Goal: Task Accomplishment & Management: Use online tool/utility

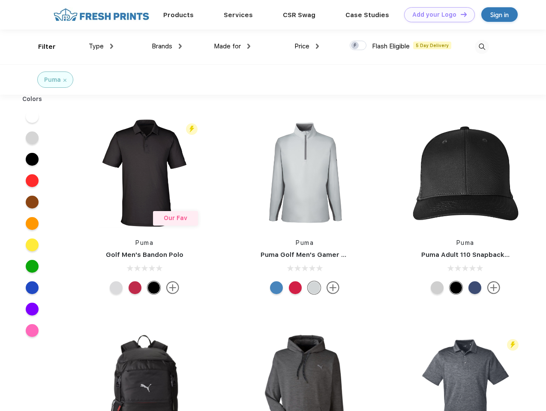
click at [436, 15] on link "Add your Logo Design Tool" at bounding box center [439, 14] width 71 height 15
click at [0, 0] on div "Design Tool" at bounding box center [0, 0] width 0 height 0
click at [460, 14] on link "Add your Logo Design Tool" at bounding box center [439, 14] width 71 height 15
click at [41, 47] on div "Filter" at bounding box center [47, 47] width 18 height 10
click at [101, 46] on span "Type" at bounding box center [96, 46] width 15 height 8
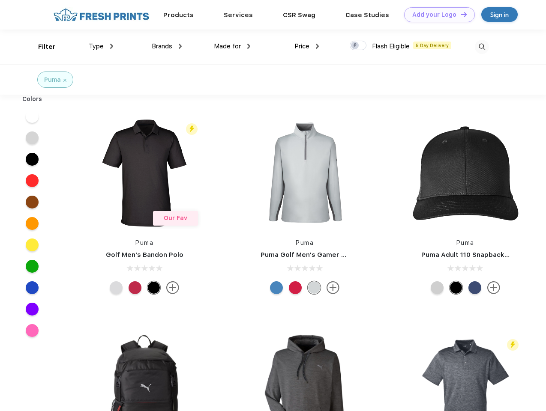
click at [167, 46] on span "Brands" at bounding box center [162, 46] width 21 height 8
click at [232, 46] on span "Made for" at bounding box center [227, 46] width 27 height 8
click at [307, 46] on span "Price" at bounding box center [301, 46] width 15 height 8
click at [358, 46] on div at bounding box center [358, 45] width 17 height 9
click at [355, 46] on input "checkbox" at bounding box center [353, 43] width 6 height 6
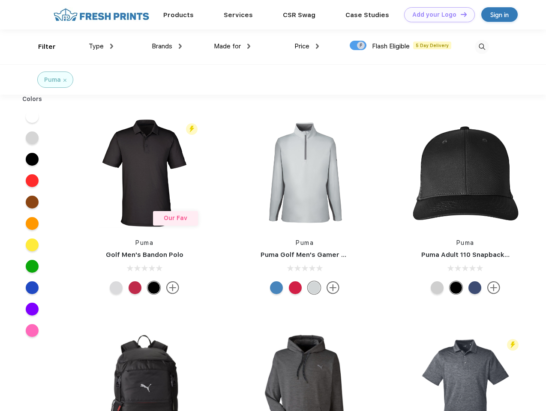
click at [481, 47] on img at bounding box center [482, 47] width 14 height 14
